Goal: Information Seeking & Learning: Find specific fact

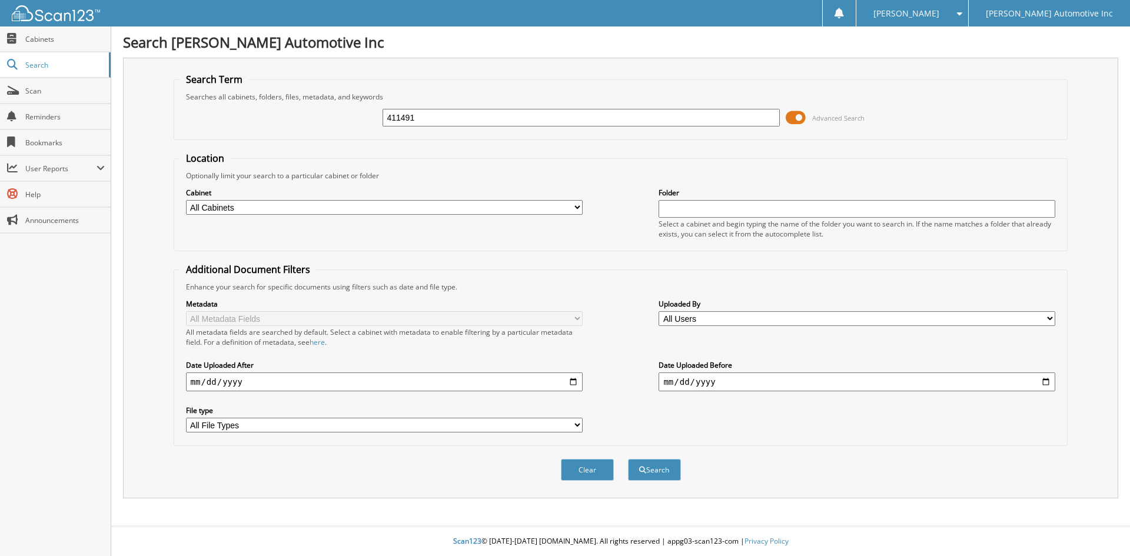
type input "411491"
click at [628, 459] on button "Search" at bounding box center [654, 470] width 53 height 22
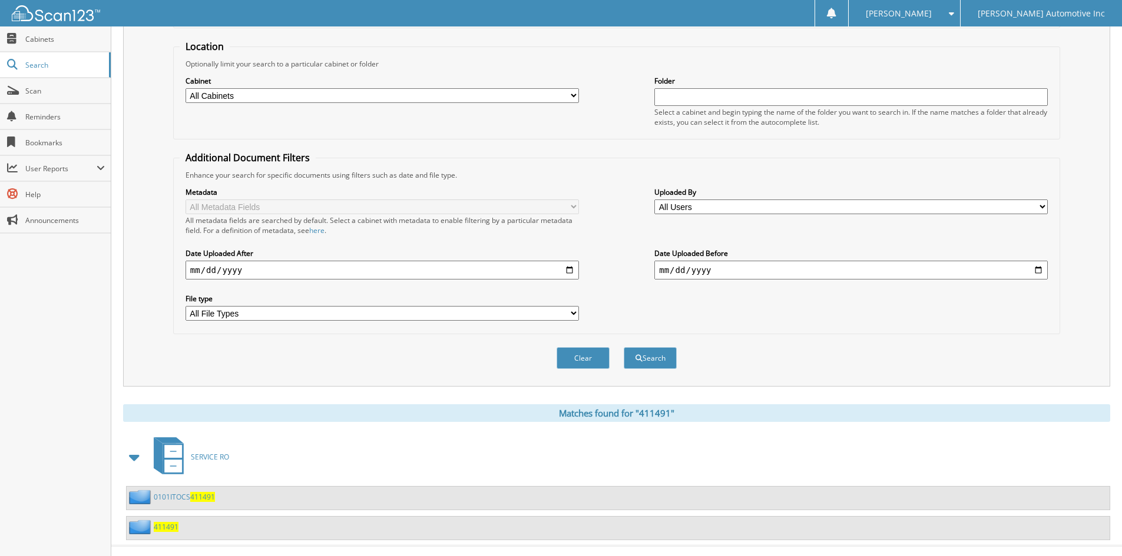
scroll to position [132, 0]
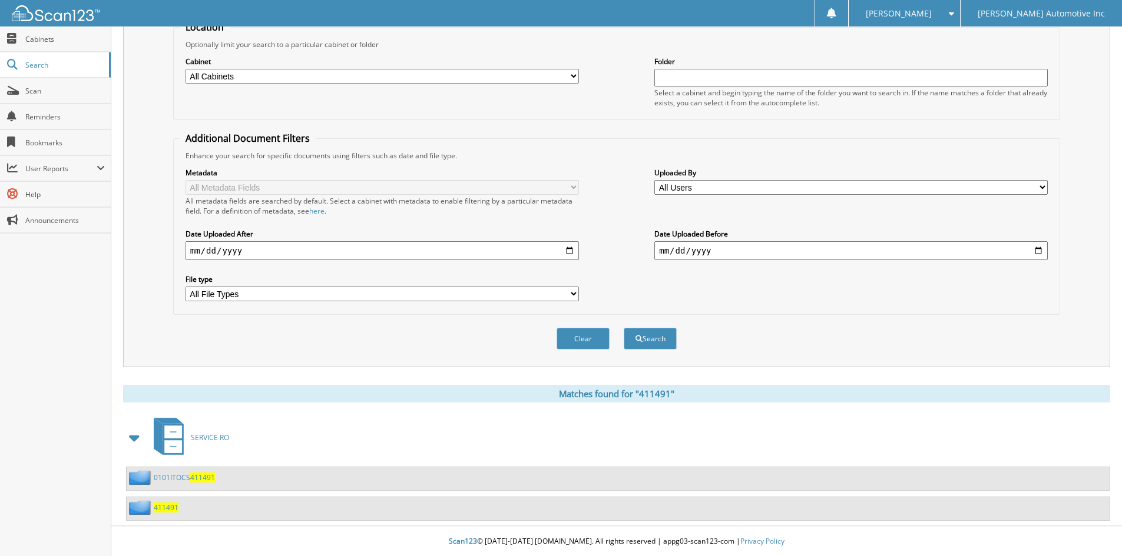
click at [189, 476] on link "0101ITOCS 411491" at bounding box center [184, 478] width 61 height 10
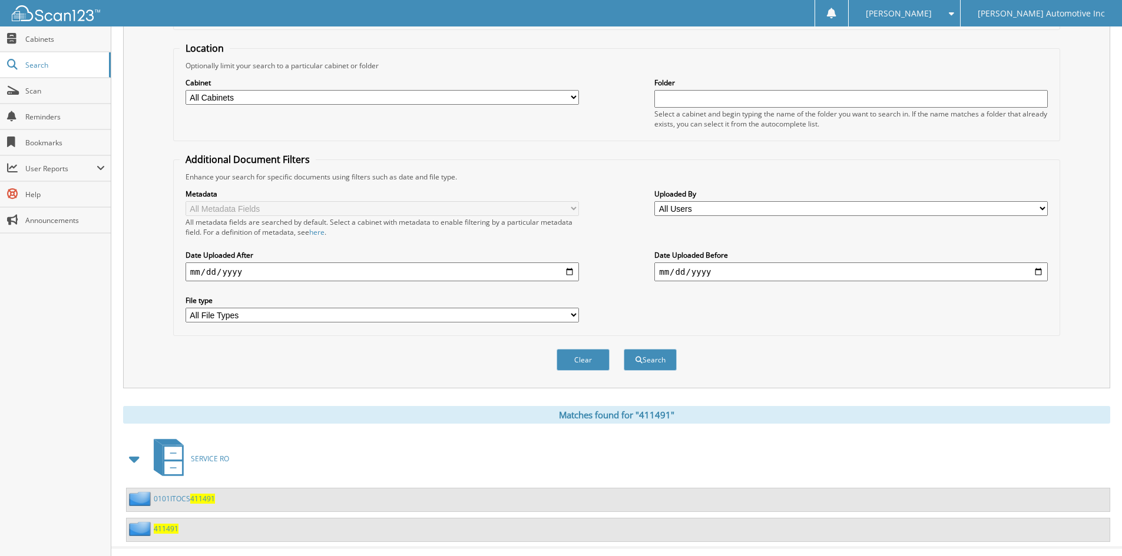
scroll to position [132, 0]
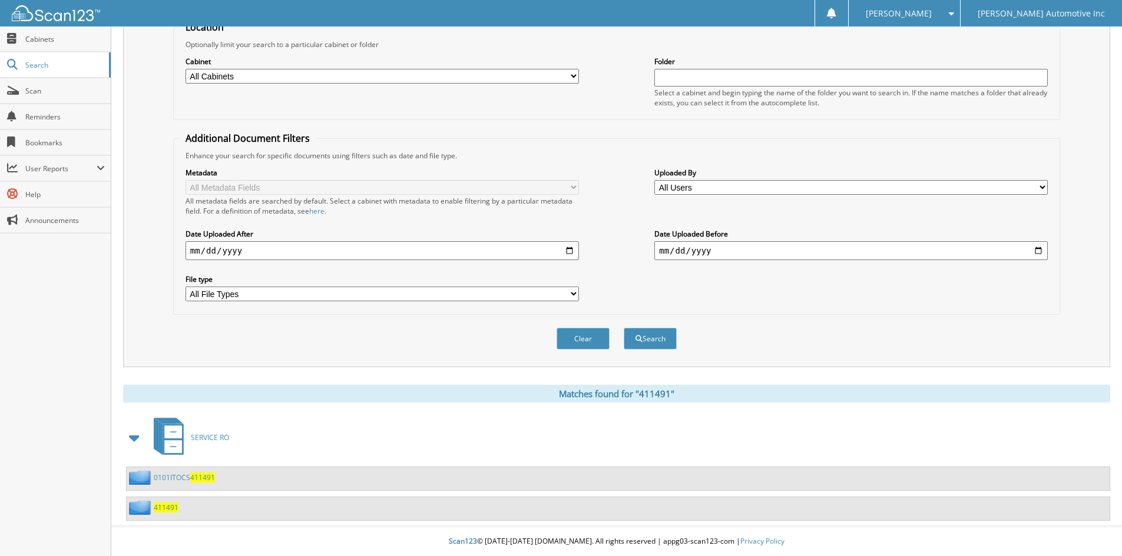
click at [165, 505] on span "411491" at bounding box center [166, 508] width 25 height 10
